Goal: Information Seeking & Learning: Check status

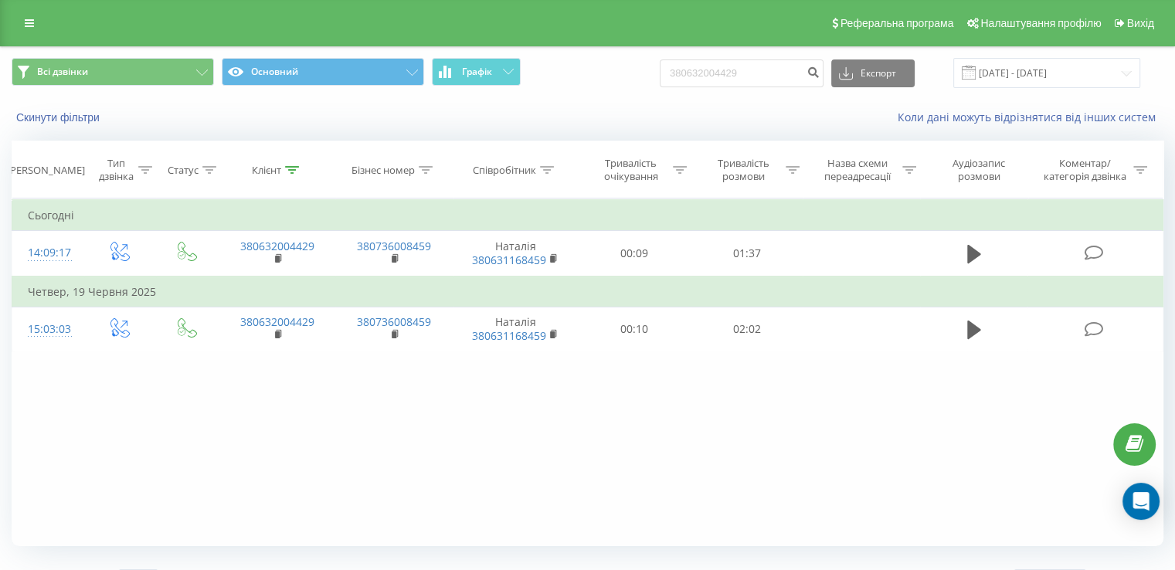
drag, startPoint x: 833, startPoint y: 347, endPoint x: 767, endPoint y: 386, distance: 76.6
click at [767, 386] on div "Фільтрувати за умовою Дорівнює Введіть значення Скасувати OK Фільтрувати за умо…" at bounding box center [588, 373] width 1152 height 348
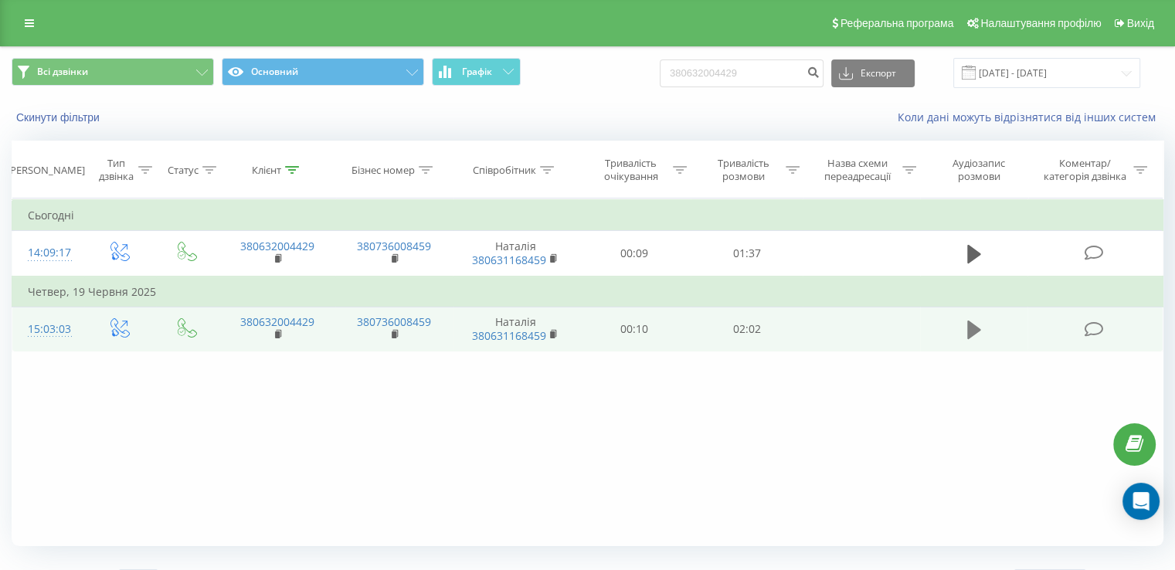
click at [971, 337] on icon at bounding box center [974, 330] width 14 height 22
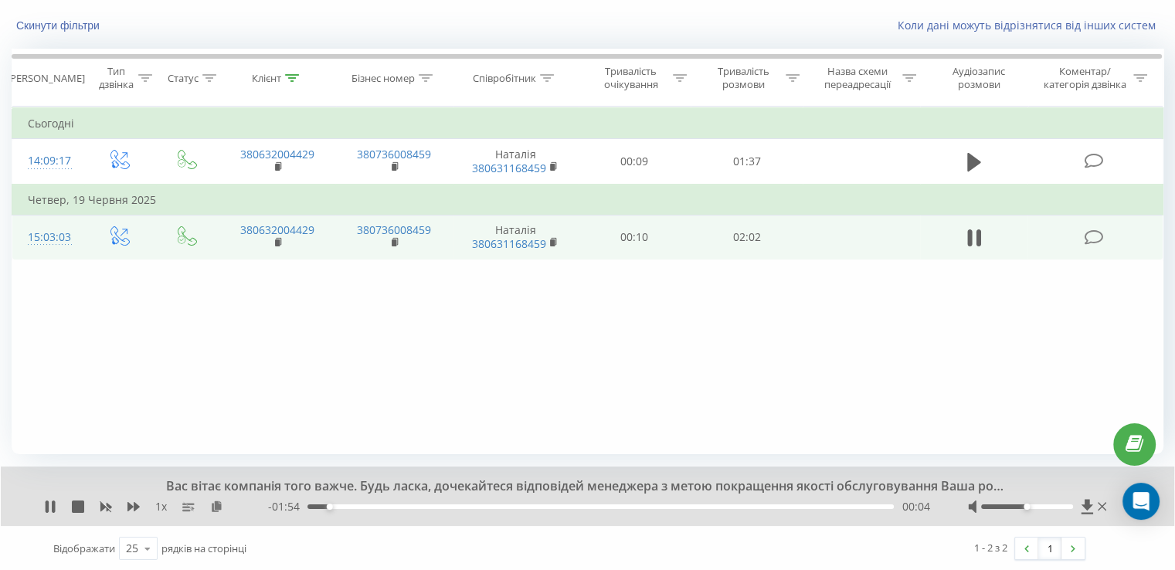
scroll to position [93, 0]
click at [361, 502] on div "- 01:52 00:06 00:06" at bounding box center [598, 505] width 661 height 15
drag, startPoint x: 346, startPoint y: 505, endPoint x: 408, endPoint y: 508, distance: 61.9
click at [408, 508] on div "- 01:36 00:22 00:22" at bounding box center [598, 505] width 661 height 15
click at [454, 505] on div "00:27" at bounding box center [601, 506] width 587 height 5
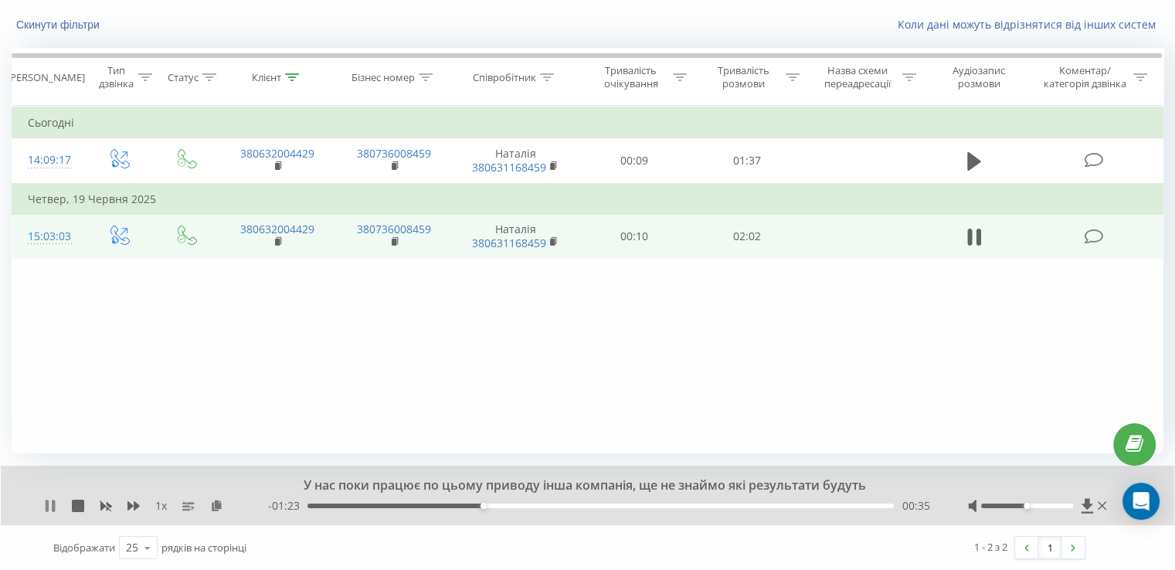
click at [50, 508] on icon at bounding box center [50, 506] width 12 height 12
click at [49, 500] on icon at bounding box center [50, 506] width 12 height 12
click at [462, 505] on div "00:31" at bounding box center [601, 506] width 587 height 5
click at [440, 499] on div "- 01:26 00:32 00:32" at bounding box center [598, 505] width 661 height 15
click at [436, 505] on div "00:26" at bounding box center [601, 506] width 587 height 5
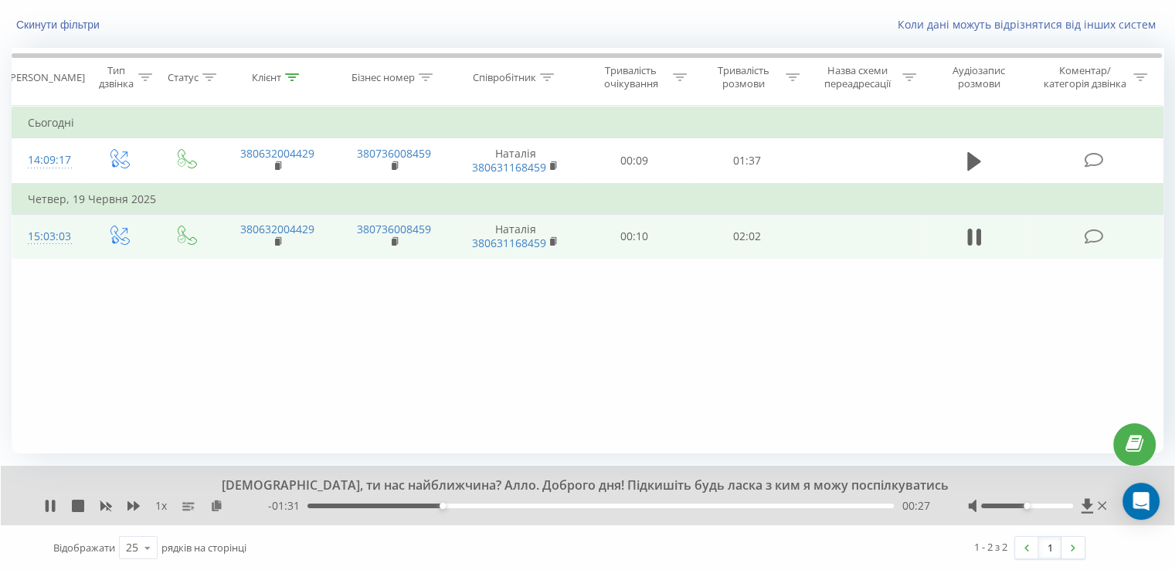
click at [43, 502] on div "[DEMOGRAPHIC_DATA], ти нас найближчина? Алло. Доброго дня! Підкишіть будь ласка…" at bounding box center [588, 496] width 1174 height 60
click at [52, 508] on icon at bounding box center [53, 506] width 3 height 12
